Goal: Check status: Check status

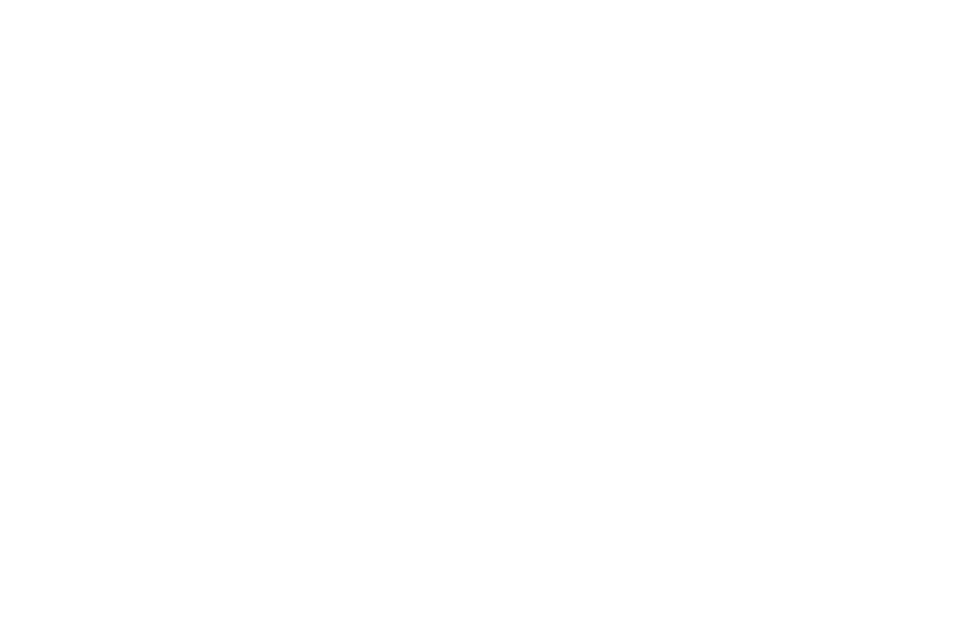
select select "2025"
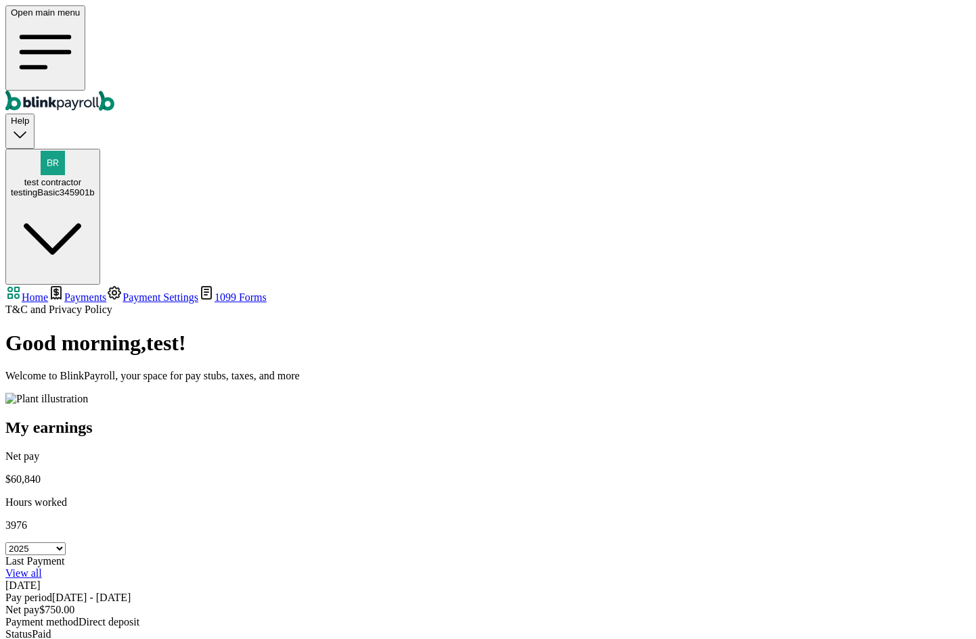
click at [104, 292] on span "Payments" at bounding box center [85, 298] width 42 height 12
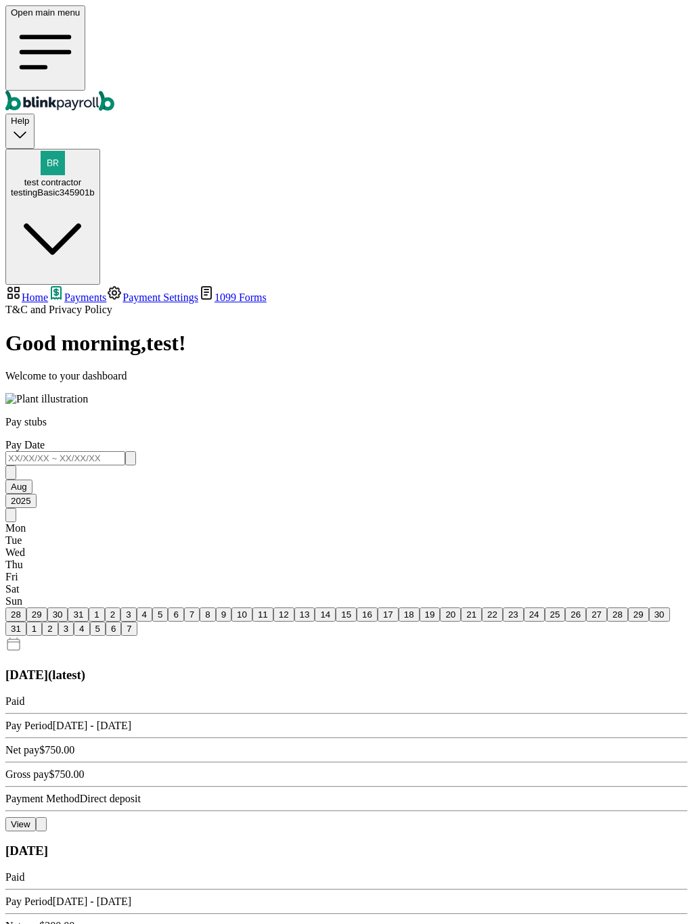
click at [80, 292] on span "Payments" at bounding box center [85, 298] width 42 height 12
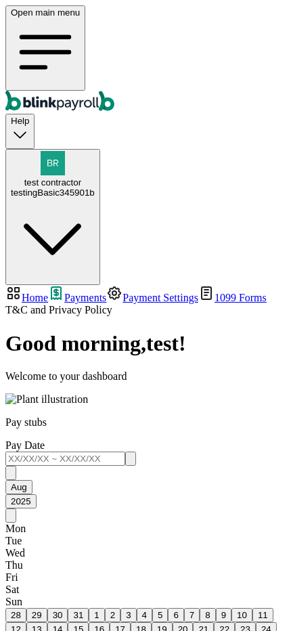
click at [152, 331] on h1 "Good morning , test !" at bounding box center [145, 343] width 280 height 25
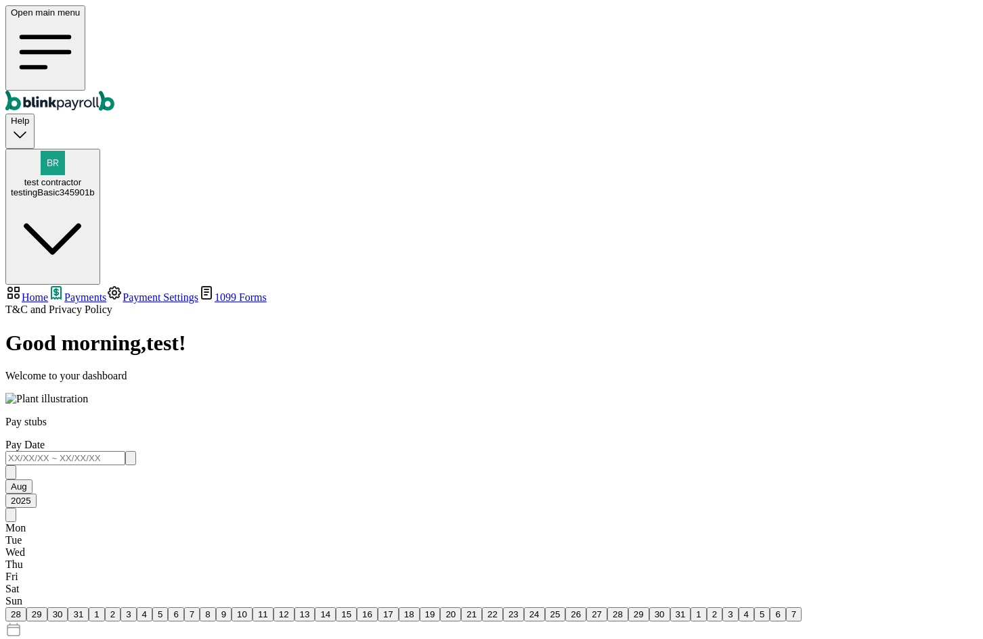
click at [95, 187] on div "testingBasic345901b" at bounding box center [53, 192] width 84 height 10
copy span "[PERSON_NAME][EMAIL_ADDRESS][DOMAIN_NAME]"
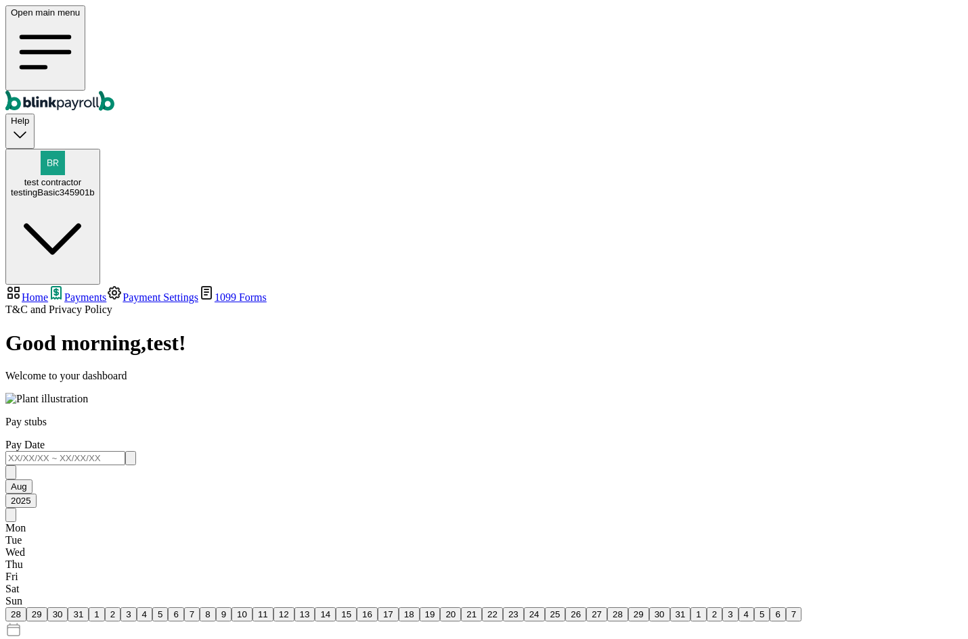
click at [81, 177] on span "test contractor" at bounding box center [52, 182] width 57 height 10
